Goal: Task Accomplishment & Management: Manage account settings

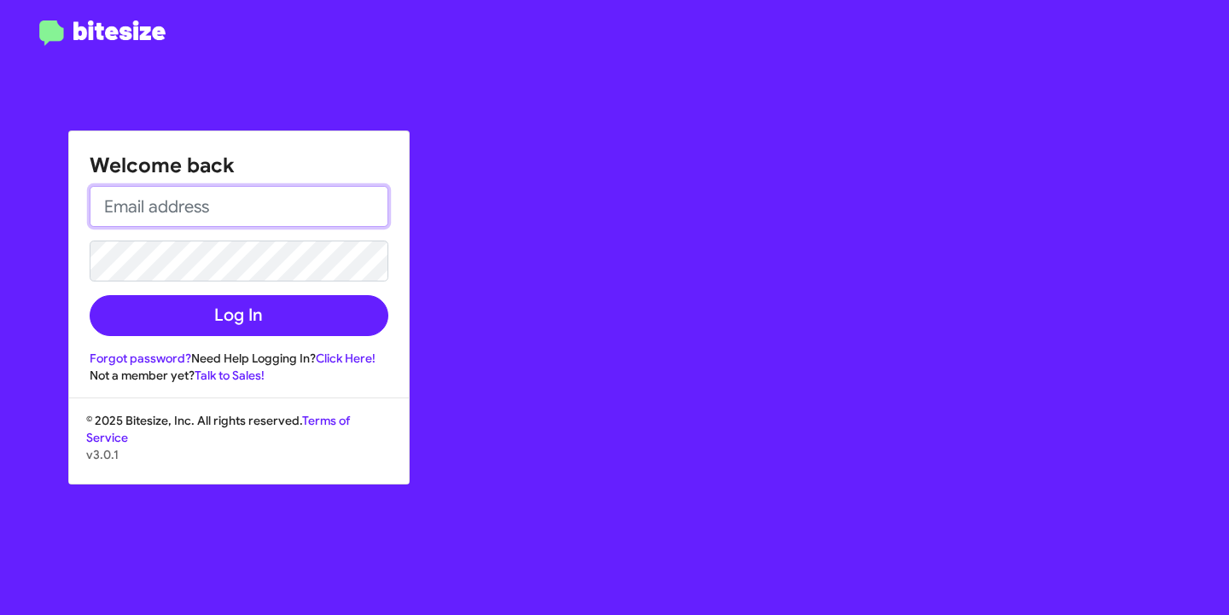
click at [132, 218] on input "email" at bounding box center [239, 206] width 299 height 41
click at [236, 201] on input "email" at bounding box center [239, 206] width 299 height 41
type input "S-0667"
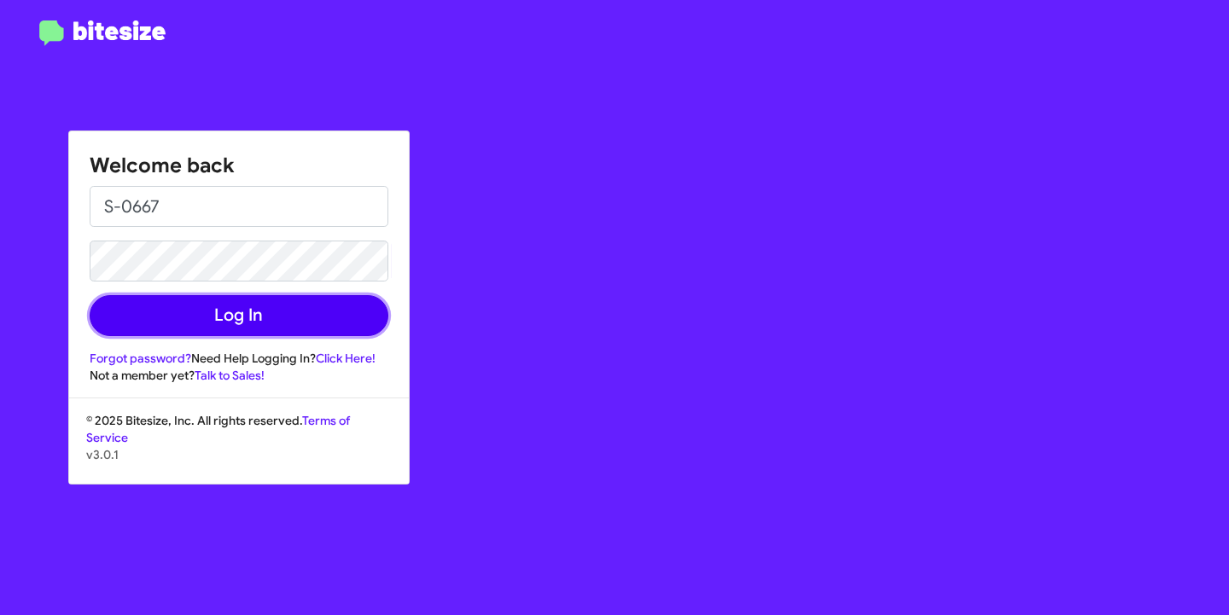
click at [224, 299] on button "Log In" at bounding box center [239, 315] width 299 height 41
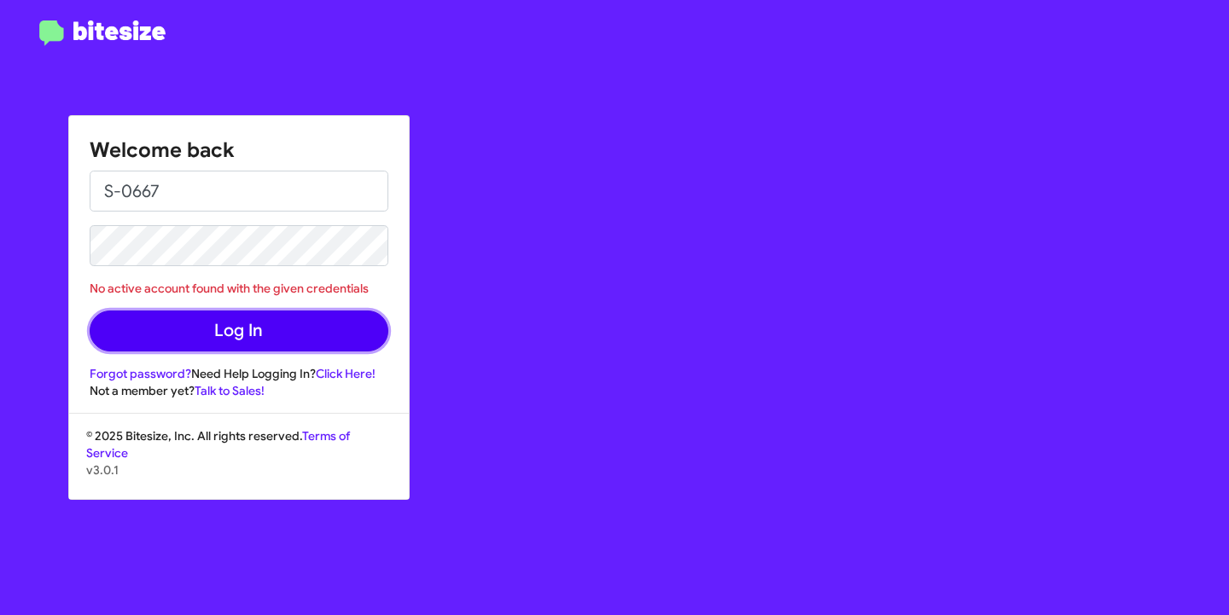
click at [199, 329] on button "Log In" at bounding box center [239, 331] width 299 height 41
